Goal: Task Accomplishment & Management: Manage account settings

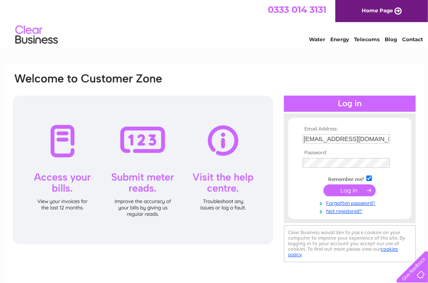
click at [346, 192] on input "submit" at bounding box center [350, 191] width 52 height 12
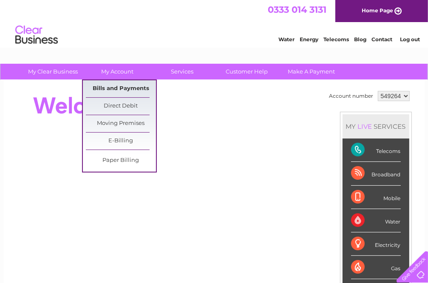
click at [118, 88] on link "Bills and Payments" at bounding box center [121, 88] width 70 height 17
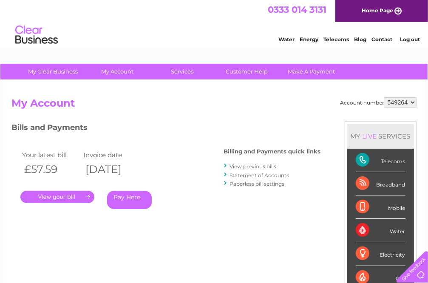
click at [51, 197] on link "." at bounding box center [57, 197] width 74 height 12
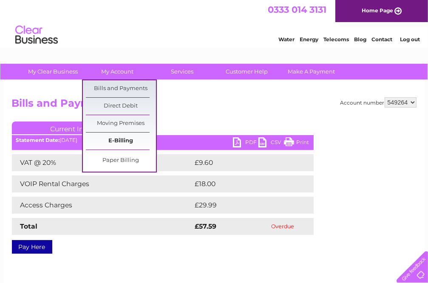
click at [120, 142] on link "E-Billing" at bounding box center [121, 141] width 70 height 17
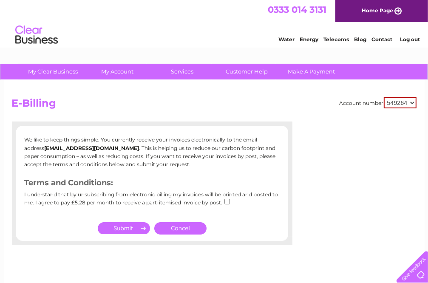
click at [225, 200] on input "checkbox" at bounding box center [228, 202] width 6 height 6
checkbox input "true"
click at [125, 227] on input "submit" at bounding box center [124, 228] width 52 height 12
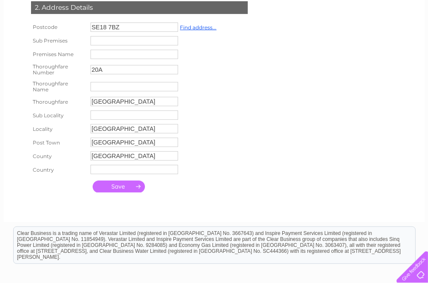
scroll to position [216, 0]
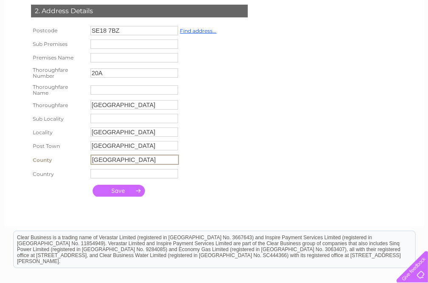
click at [92, 159] on input "London" at bounding box center [135, 160] width 88 height 10
type input "Greater London"
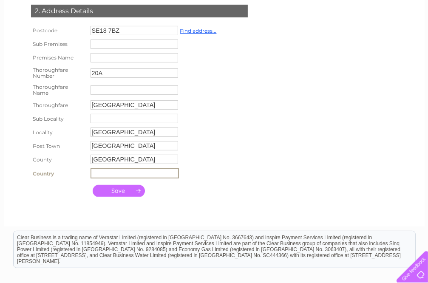
click at [108, 174] on input "text" at bounding box center [135, 173] width 88 height 10
type input "u"
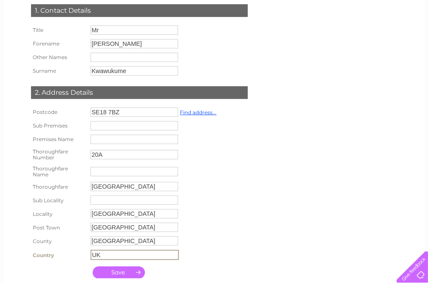
scroll to position [140, 0]
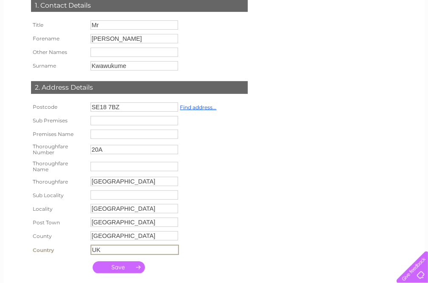
type input "UK"
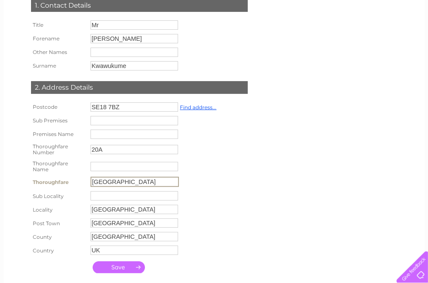
drag, startPoint x: 137, startPoint y: 179, endPoint x: 93, endPoint y: 177, distance: 43.8
click at [93, 177] on input "Plumstead Road" at bounding box center [135, 182] width 88 height 10
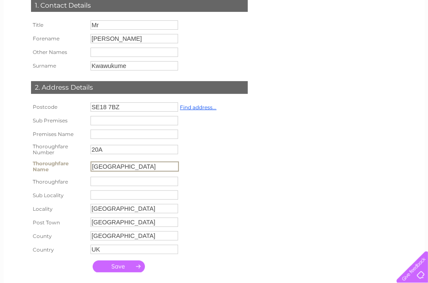
type input "Plumstead Road"
click at [113, 181] on input "text" at bounding box center [135, 181] width 88 height 9
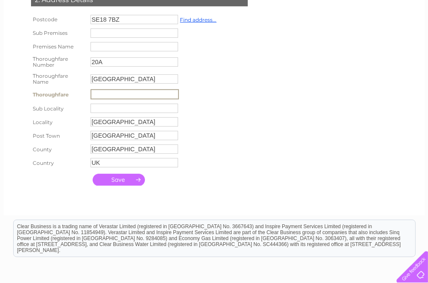
drag, startPoint x: 431, startPoint y: 179, endPoint x: 405, endPoint y: 3, distance: 177.7
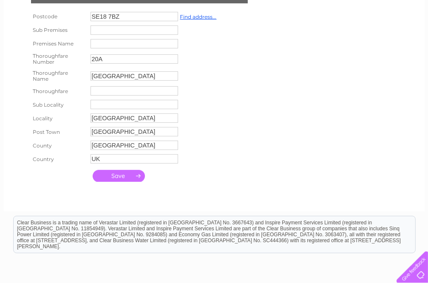
click at [117, 176] on input "submit" at bounding box center [119, 176] width 52 height 12
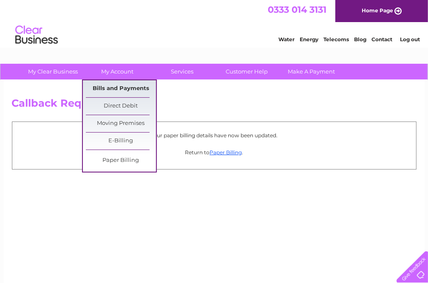
click at [128, 86] on link "Bills and Payments" at bounding box center [121, 88] width 70 height 17
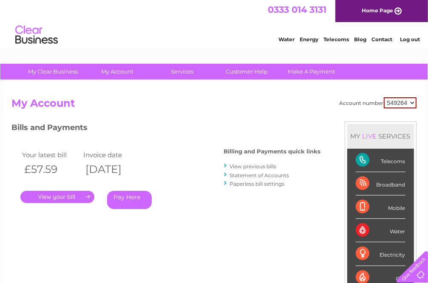
click at [263, 165] on link "View previous bills" at bounding box center [253, 166] width 47 height 6
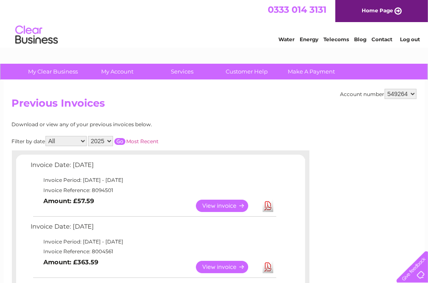
click at [244, 266] on link "View" at bounding box center [227, 267] width 63 height 12
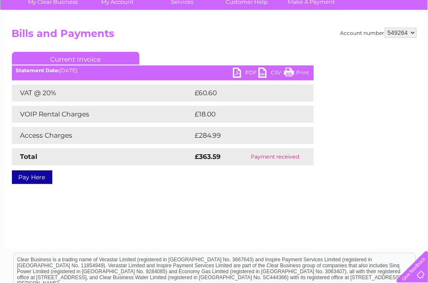
scroll to position [62, 0]
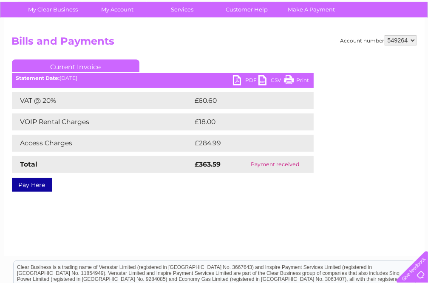
click at [245, 81] on link "PDF" at bounding box center [246, 81] width 26 height 12
